Goal: Task Accomplishment & Management: Complete application form

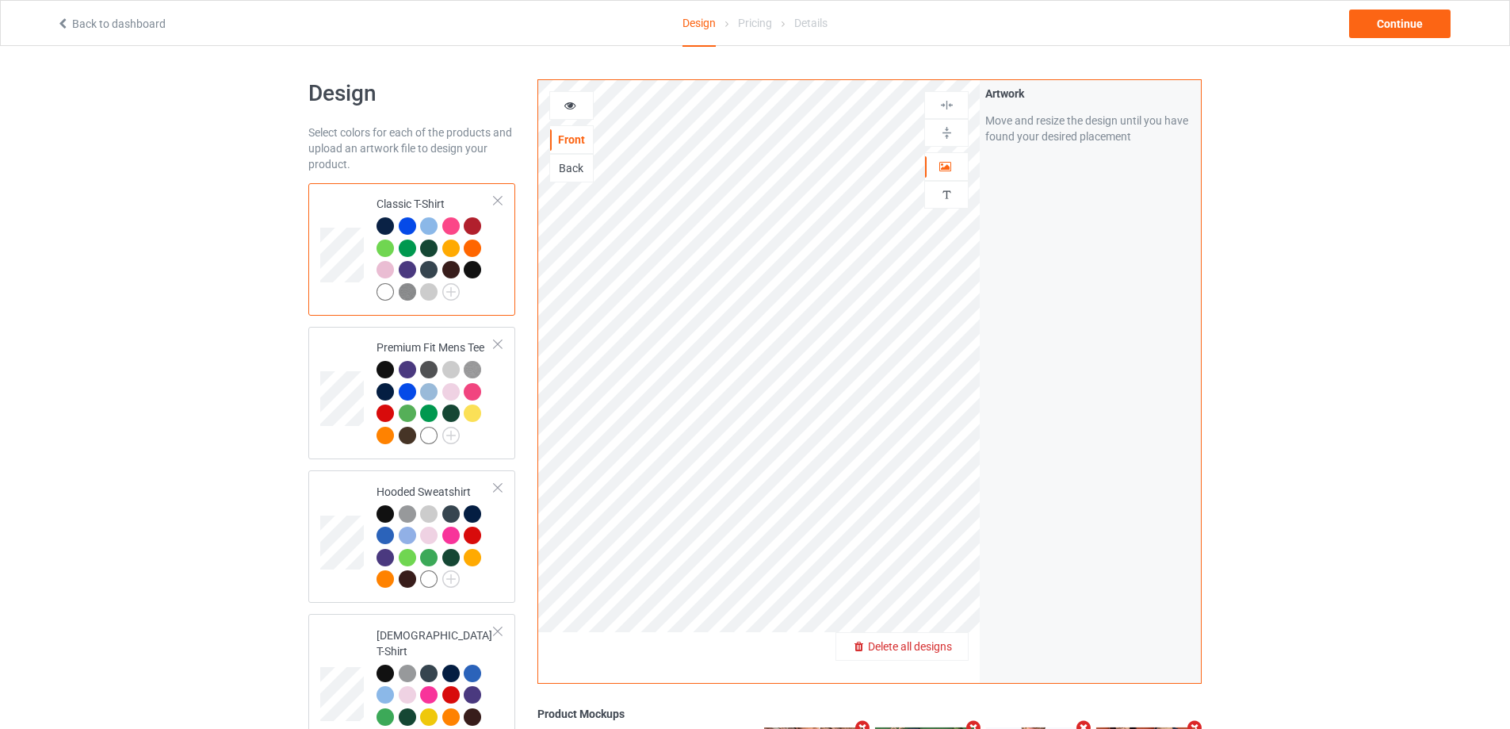
click at [935, 649] on span "Delete all designs" at bounding box center [910, 646] width 84 height 13
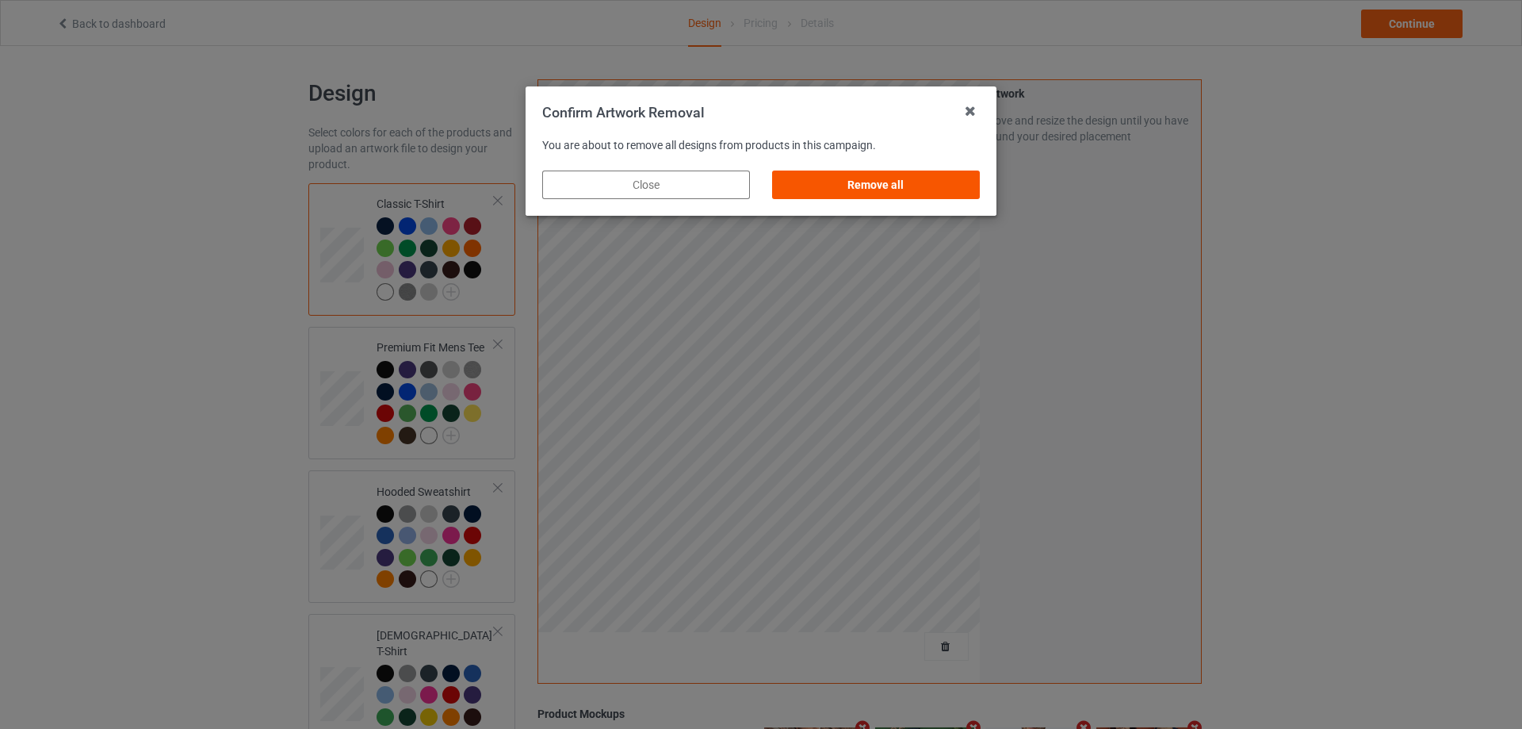
click at [955, 192] on div "Remove all" at bounding box center [876, 184] width 208 height 29
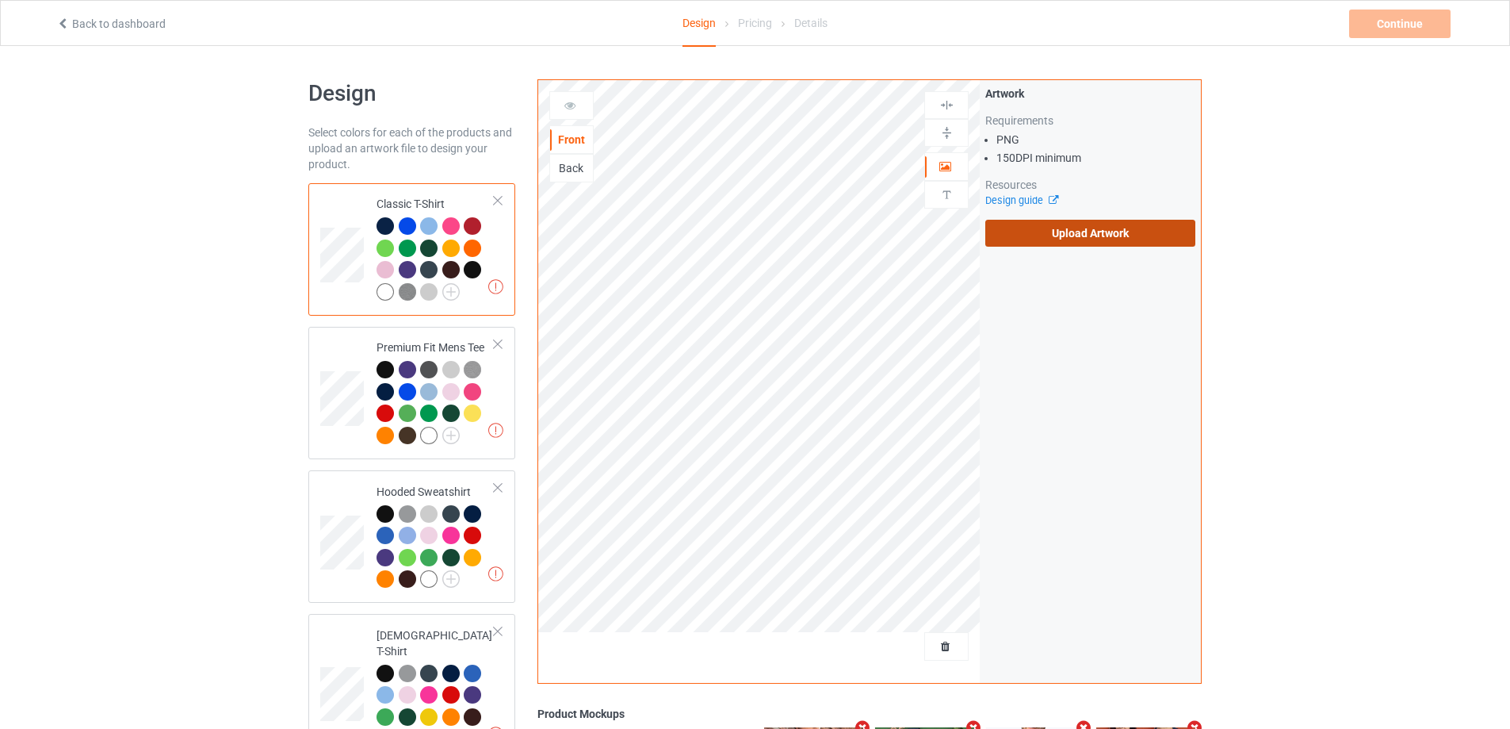
click at [1134, 245] on label "Upload Artwork" at bounding box center [1090, 233] width 210 height 27
click at [0, 0] on input "Upload Artwork" at bounding box center [0, 0] width 0 height 0
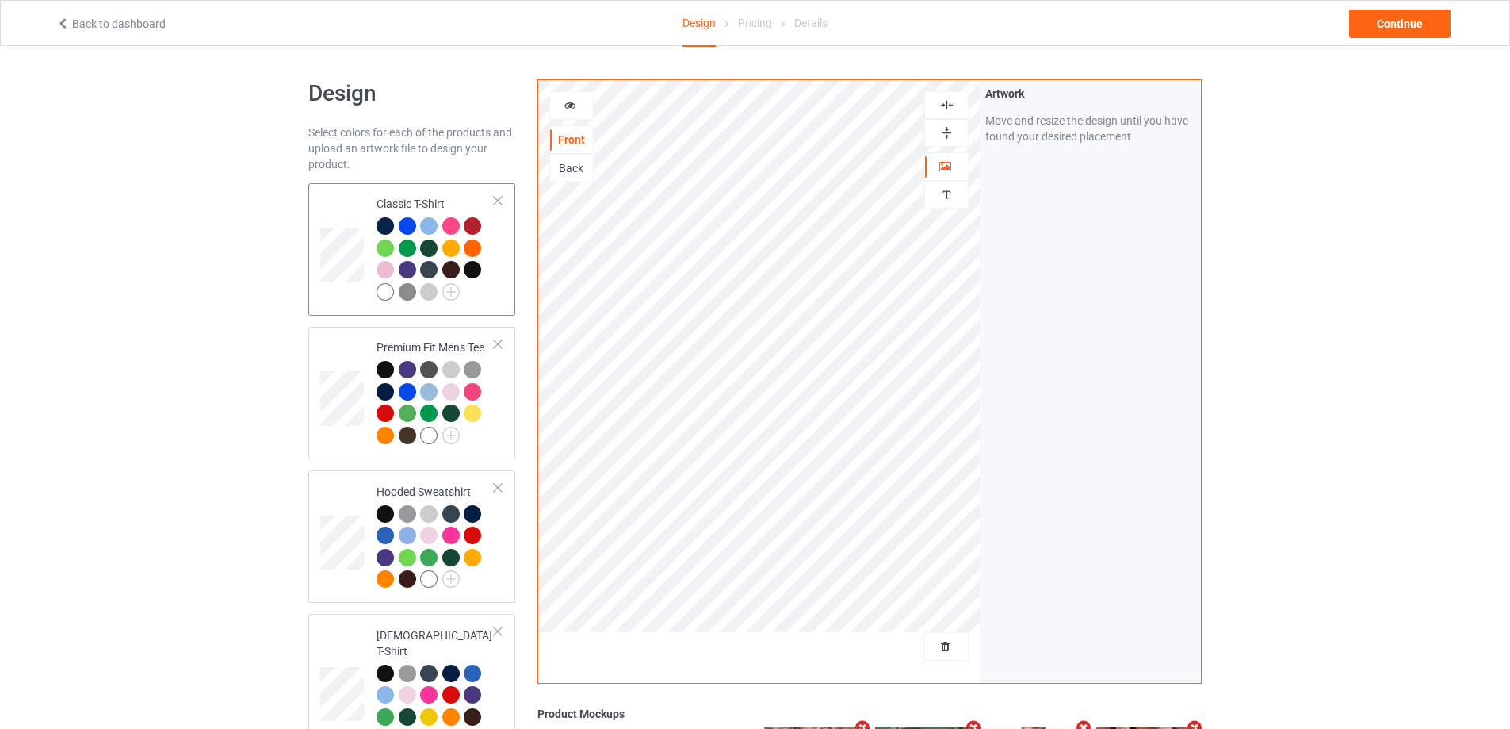
click at [1428, 39] on div "Back to dashboard Design Pricing Details Continue" at bounding box center [755, 23] width 1420 height 44
click at [1426, 34] on div "Continue" at bounding box center [1399, 24] width 101 height 29
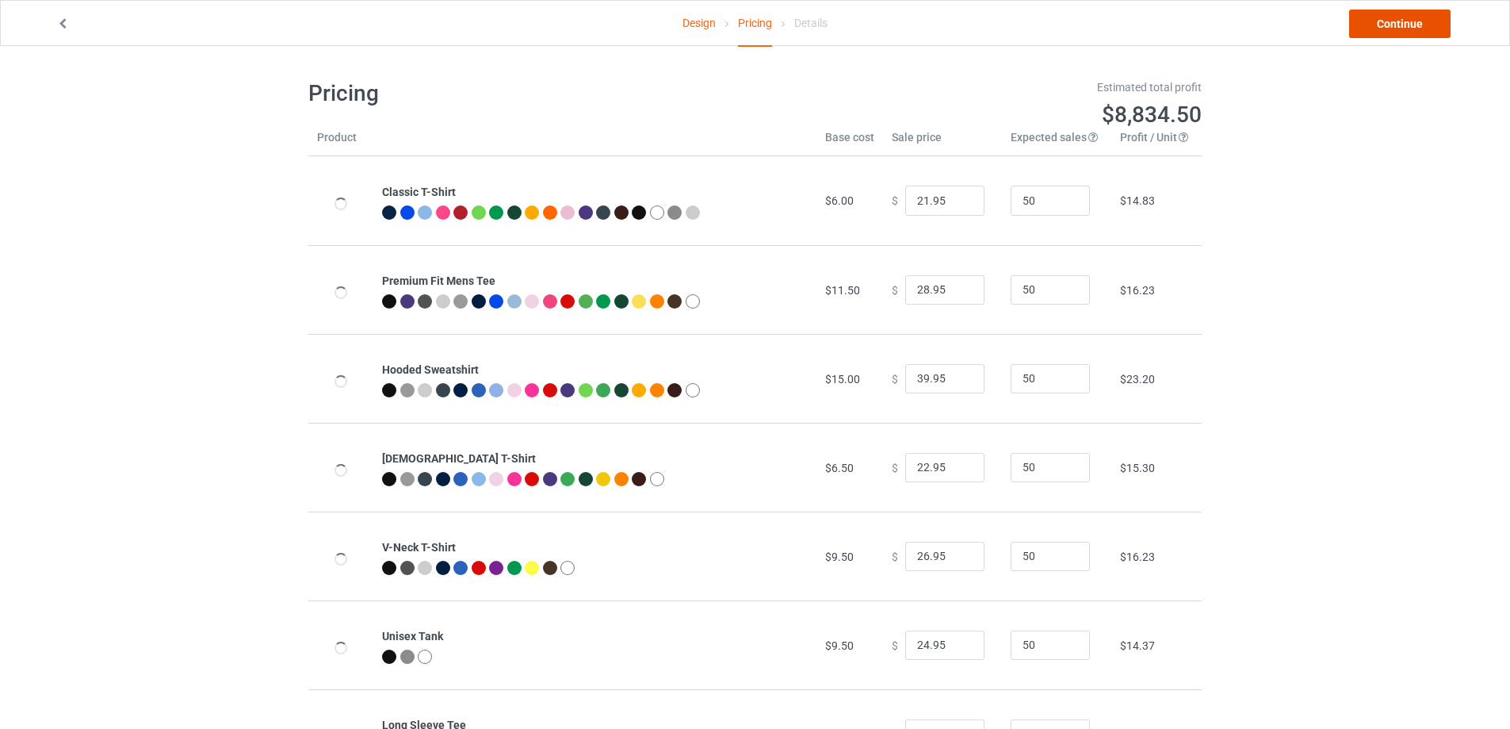
click at [1426, 34] on link "Continue" at bounding box center [1399, 24] width 101 height 29
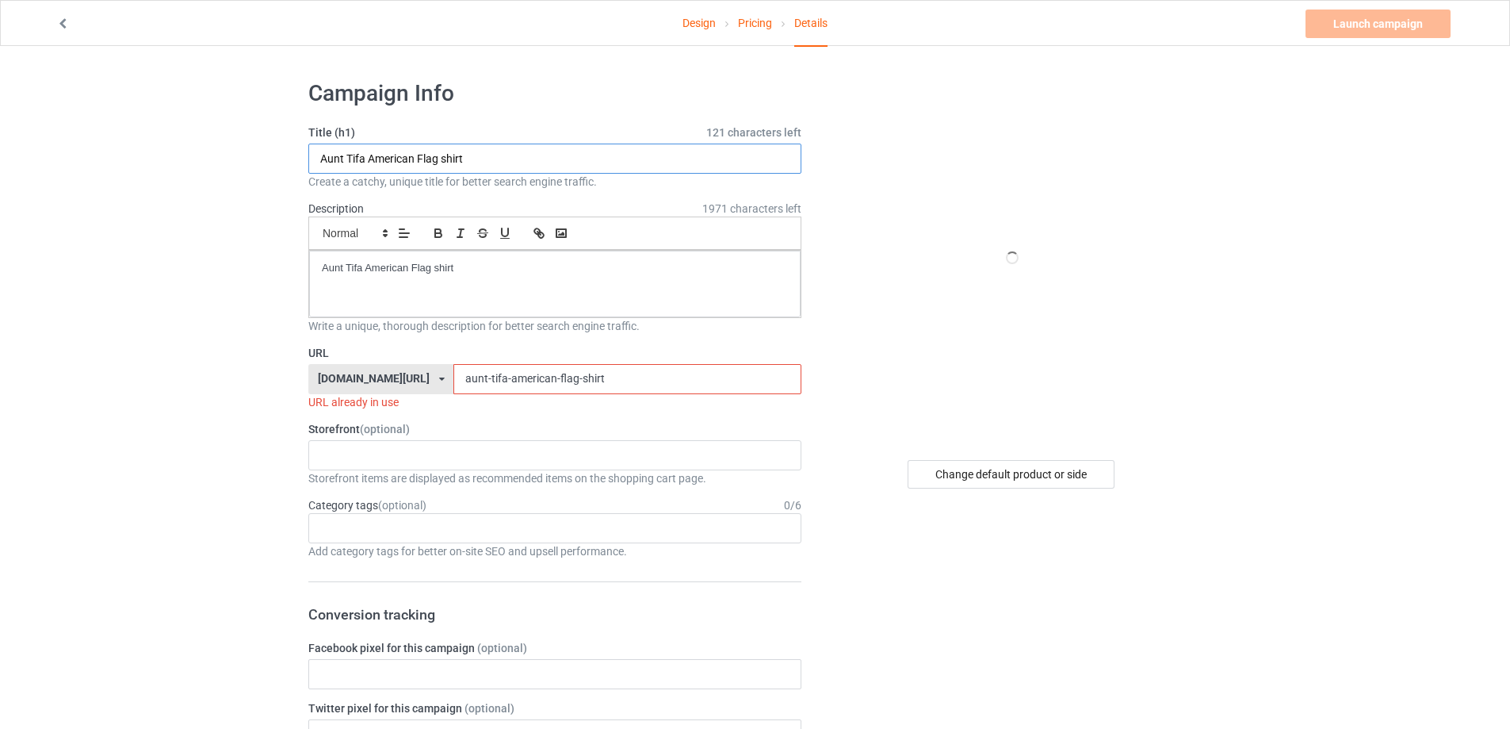
paste input "thomas jacob sanford trump make liberals cry again"
type input "[PERSON_NAME] [PERSON_NAME] make liberals cry again shirt"
drag, startPoint x: 522, startPoint y: 270, endPoint x: 229, endPoint y: 235, distance: 295.4
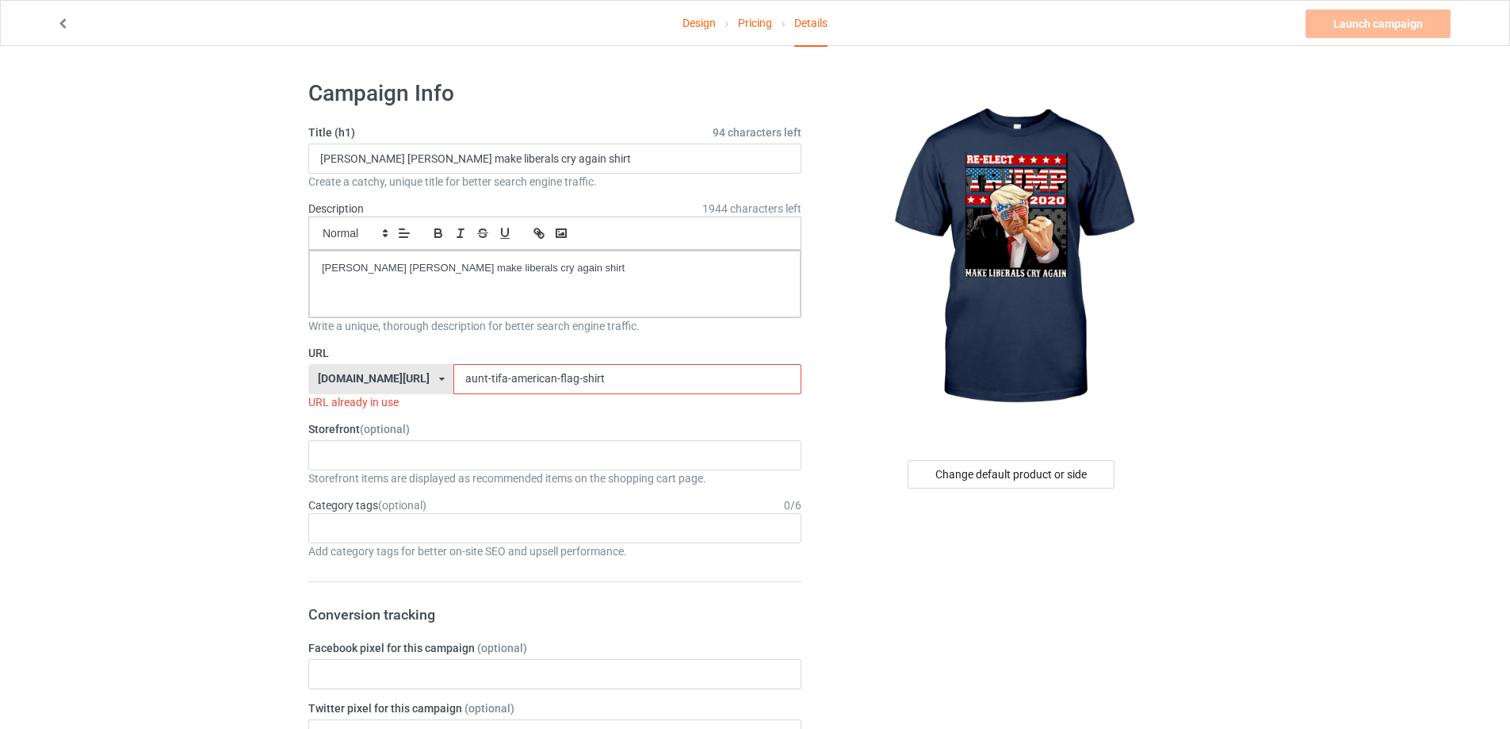
drag, startPoint x: 599, startPoint y: 391, endPoint x: 411, endPoint y: 381, distance: 188.1
click at [453, 381] on input "aunt-tifa-american-flag-shirt" at bounding box center [626, 379] width 347 height 30
paste input "[PERSON_NAME]-make-liberals-cry-again"
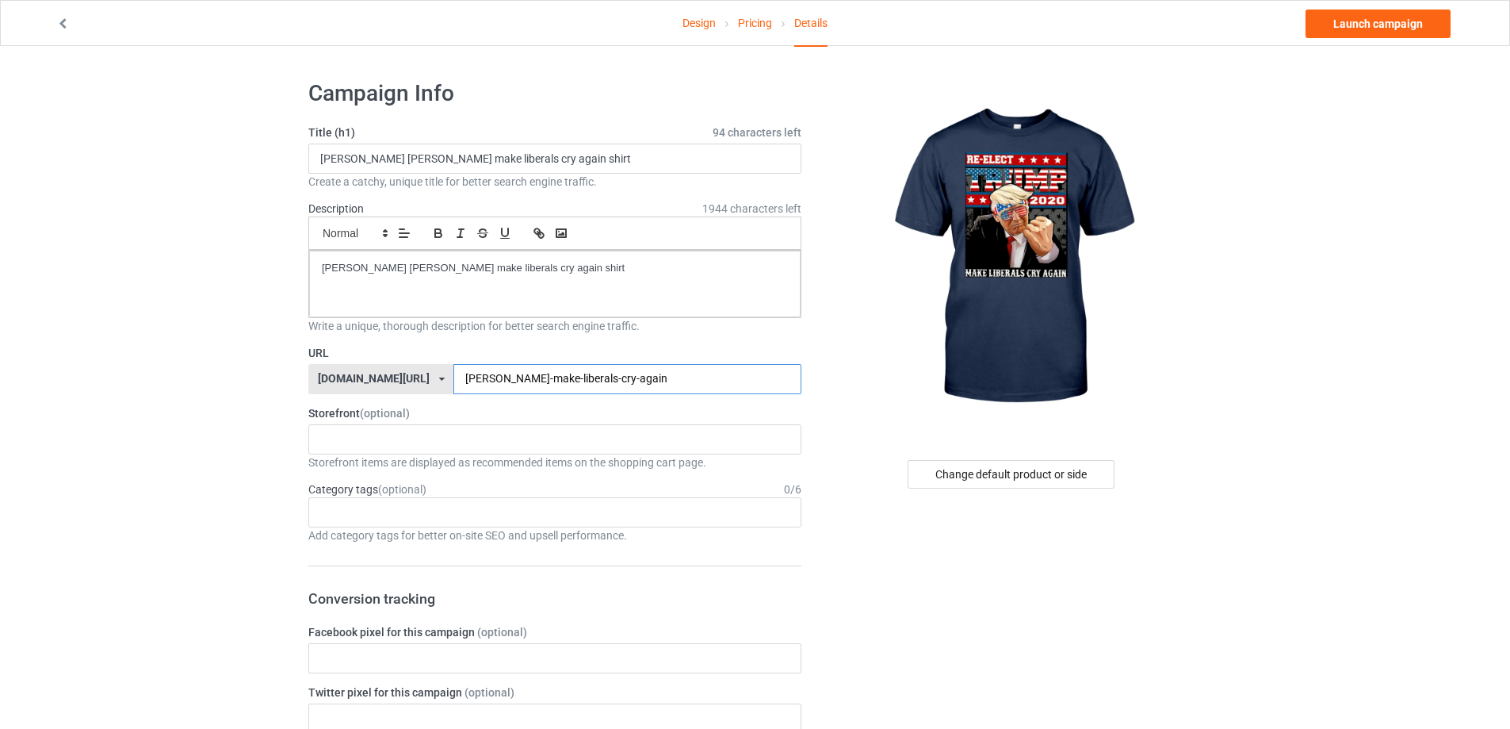
type input "[PERSON_NAME]-make-liberals-cry-again"
click at [1414, 40] on div "Design Pricing Details Launch campaign" at bounding box center [755, 23] width 1420 height 44
click at [1332, 18] on link "Launch campaign" at bounding box center [1378, 24] width 145 height 29
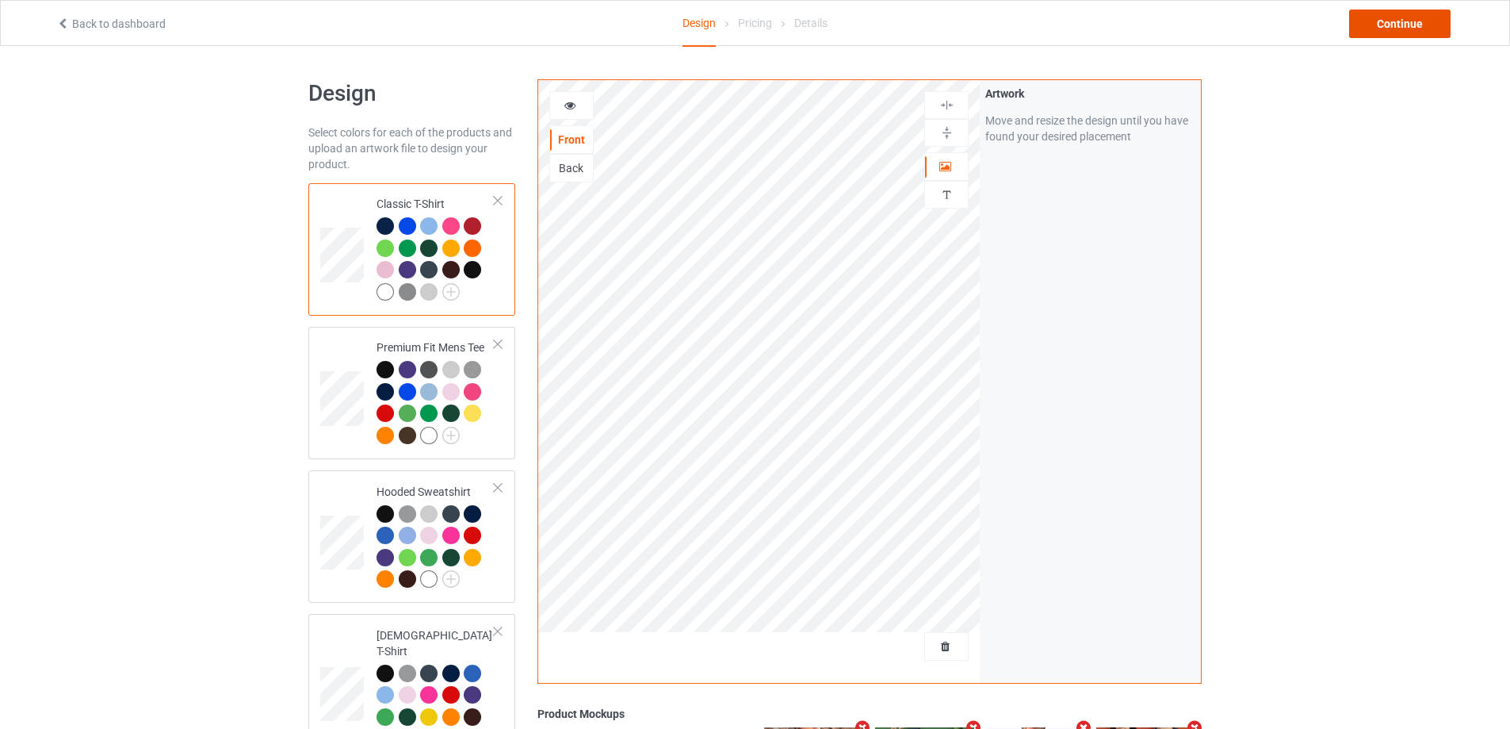
click at [1418, 34] on div "Continue" at bounding box center [1399, 24] width 101 height 29
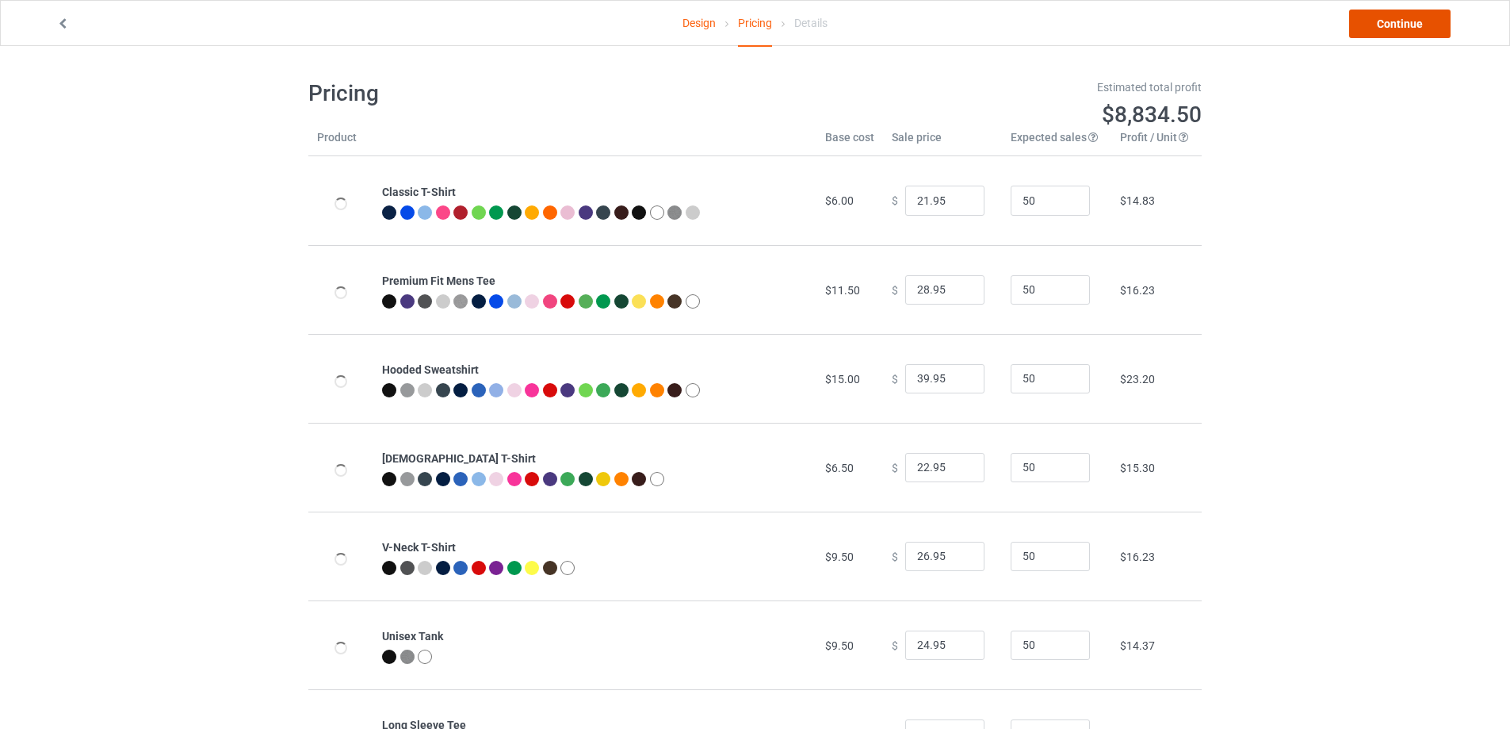
click at [1416, 34] on link "Continue" at bounding box center [1399, 24] width 101 height 29
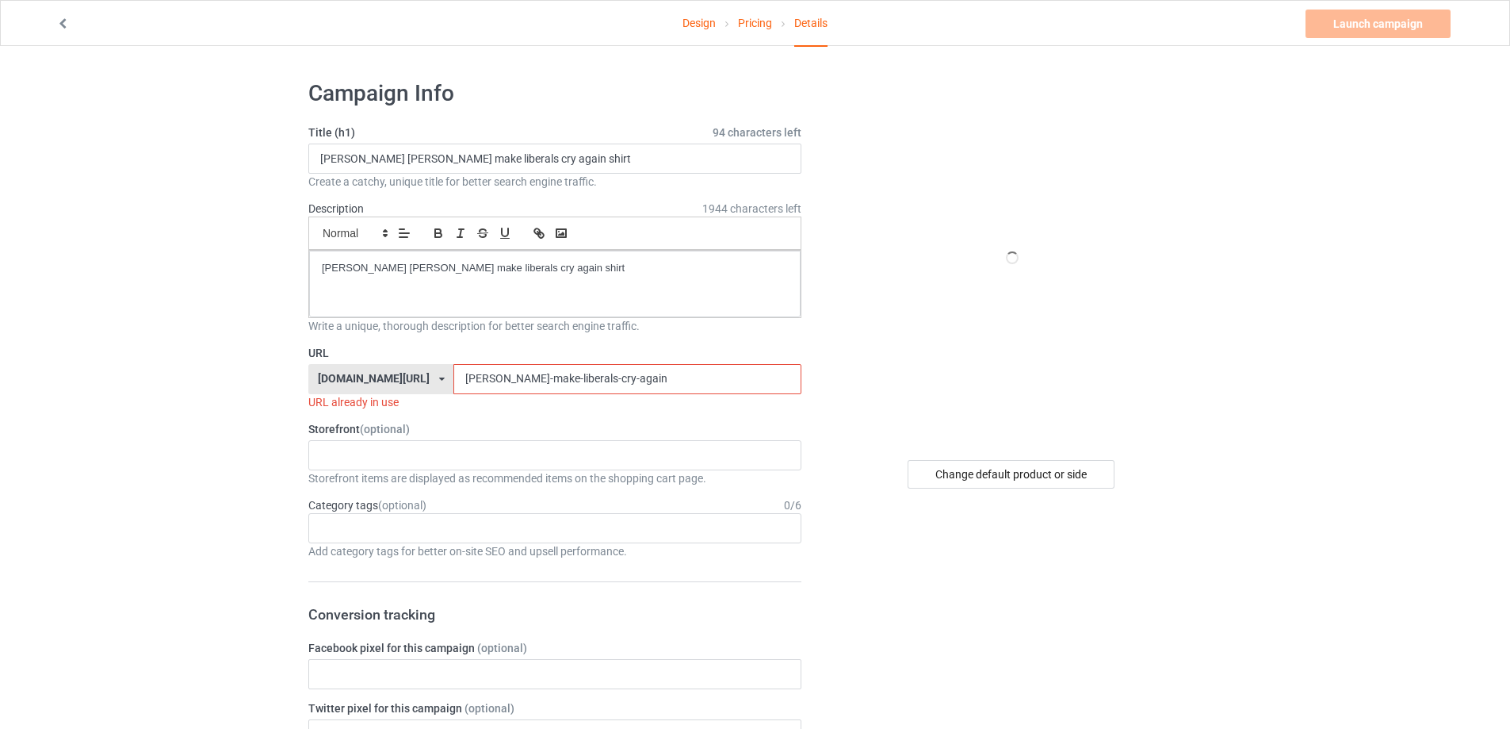
drag, startPoint x: 531, startPoint y: 378, endPoint x: 194, endPoint y: 340, distance: 339.1
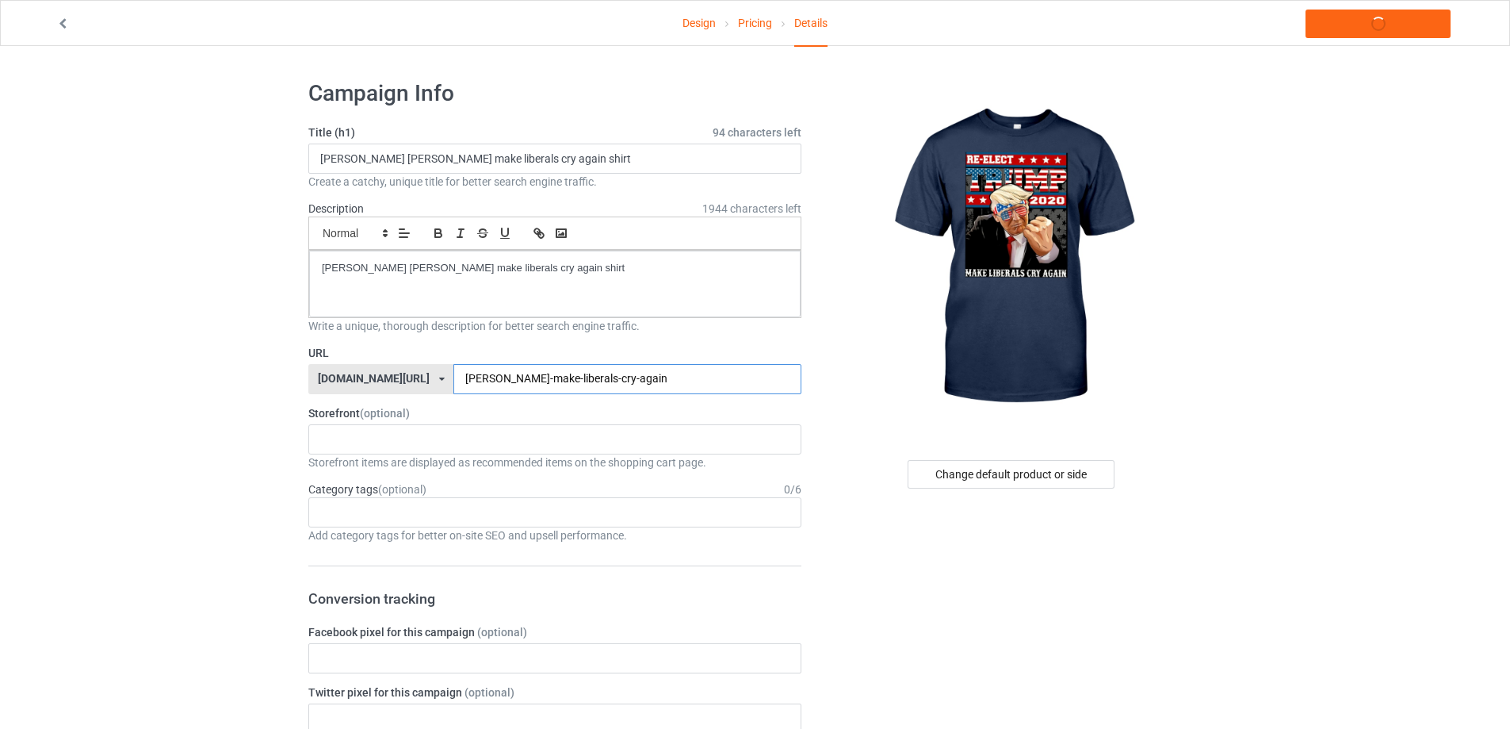
click at [608, 376] on input "[PERSON_NAME]-make-liberals-cry-again" at bounding box center [626, 379] width 347 height 30
type input "[PERSON_NAME]-make-liberals-cry-again-shirt"
drag, startPoint x: 606, startPoint y: 277, endPoint x: 87, endPoint y: 274, distance: 519.3
drag, startPoint x: 646, startPoint y: 172, endPoint x: 248, endPoint y: 171, distance: 398.0
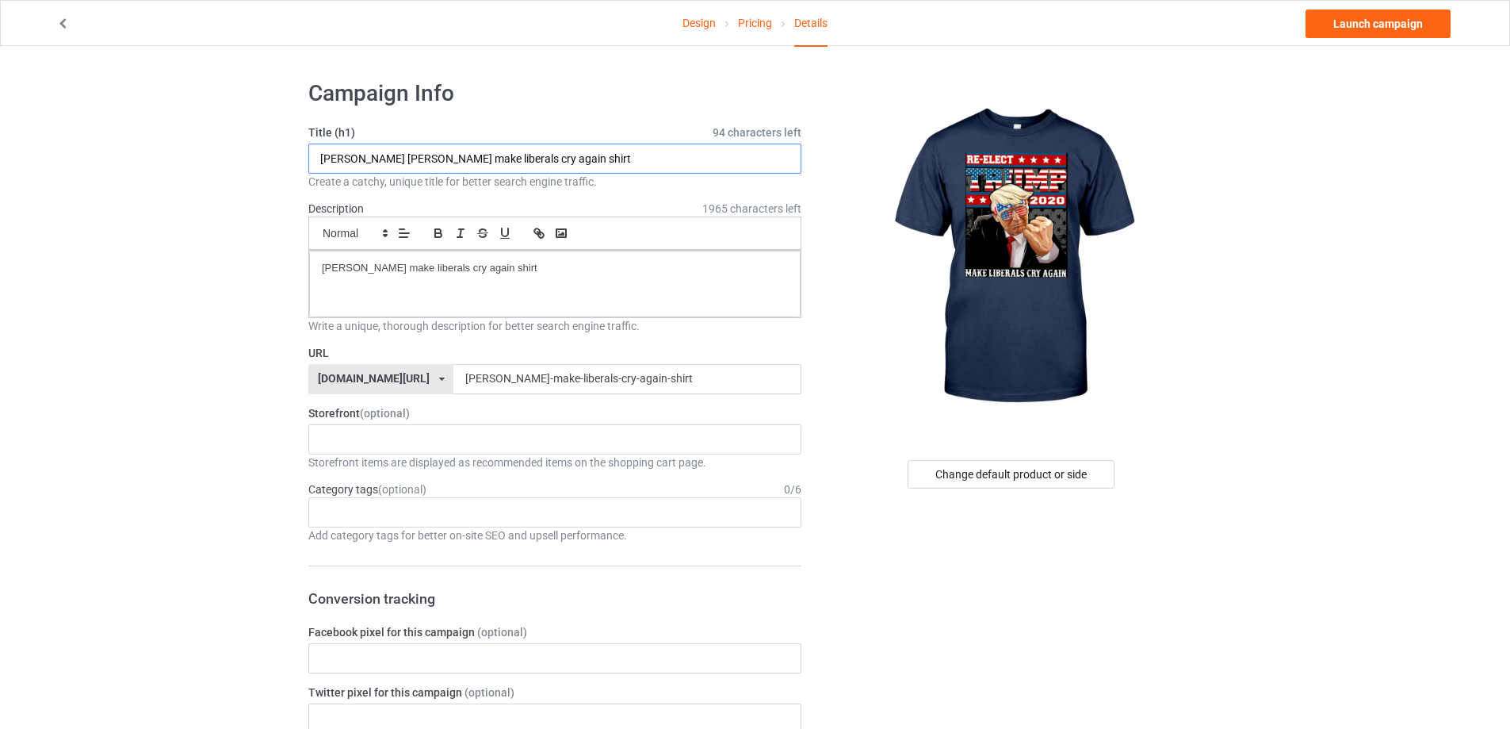
paste input "text"
type input "[PERSON_NAME] make liberals cry again shirt"
click at [1364, 25] on link "Launch campaign" at bounding box center [1378, 24] width 145 height 29
